Goal: Transaction & Acquisition: Purchase product/service

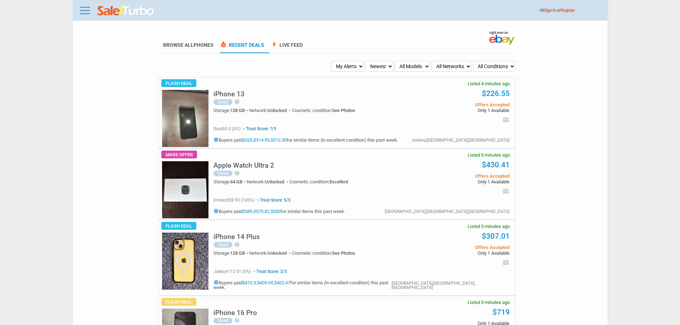
click at [352, 69] on select "My Alerts All Deals BIN Only w/ Offers Only" at bounding box center [347, 66] width 33 height 11
select select "flash_bin"
click at [332, 61] on select "My Alerts All Deals BIN Only w/ Offers Only" at bounding box center [347, 66] width 33 height 11
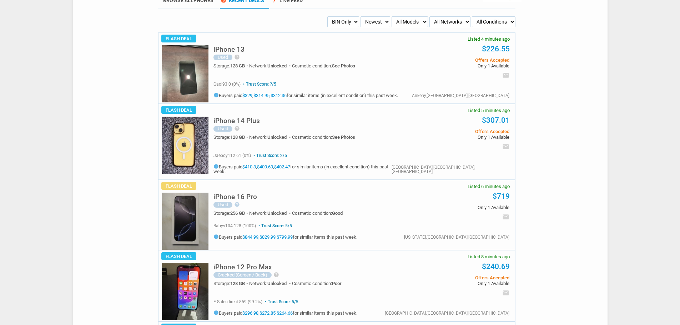
scroll to position [143, 0]
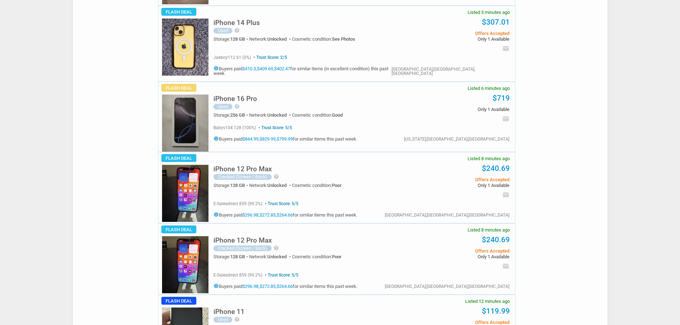
click at [189, 101] on img at bounding box center [185, 123] width 46 height 57
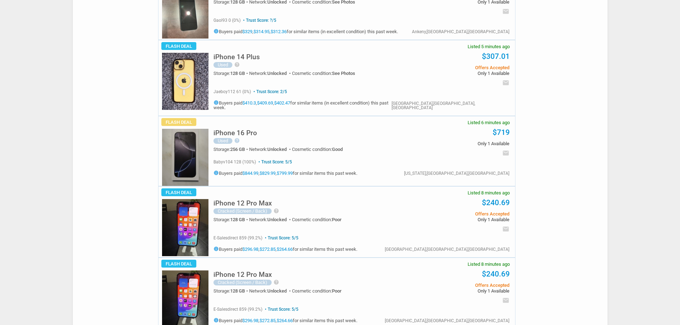
scroll to position [250, 0]
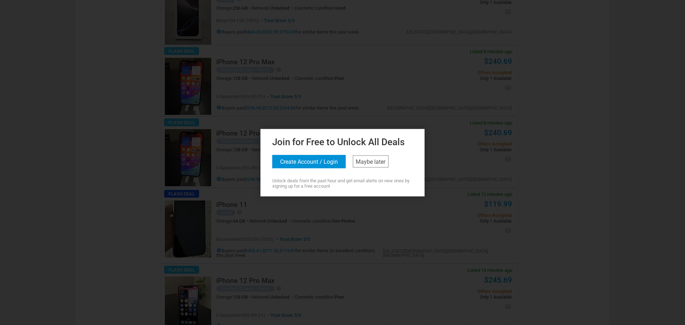
click at [384, 178] on span "Unlock deals from the past hour and get email alerts on new ones by signing up …" at bounding box center [342, 183] width 141 height 11
click at [376, 171] on div "Join for Free to Unlock All Deals Create Account / Login Maybe later Unlock dea…" at bounding box center [342, 161] width 161 height 54
click at [359, 166] on link "Maybe later" at bounding box center [371, 161] width 36 height 12
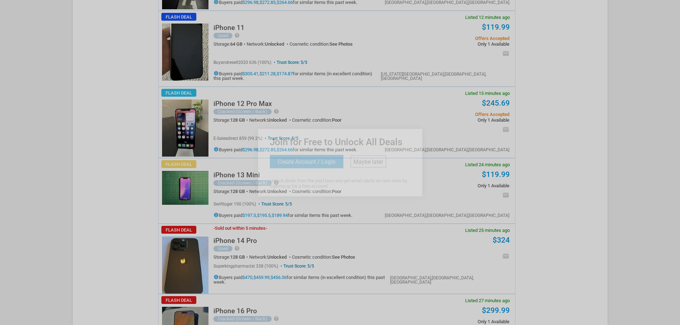
scroll to position [571, 0]
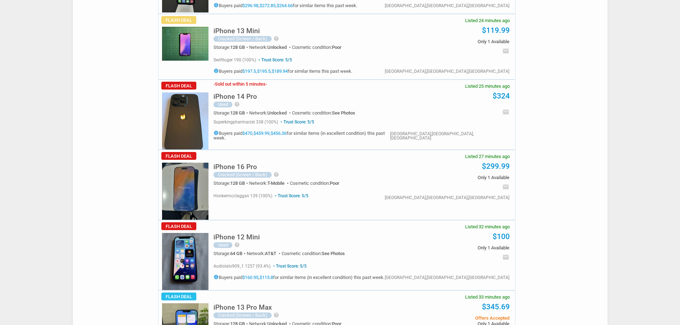
click at [190, 165] on img at bounding box center [185, 191] width 46 height 57
click at [184, 171] on img at bounding box center [185, 191] width 46 height 57
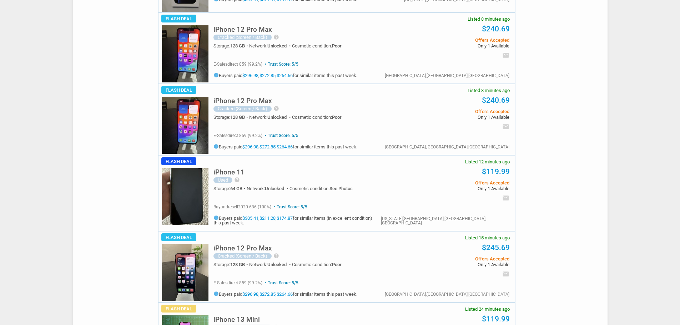
scroll to position [286, 0]
